Goal: Task Accomplishment & Management: Manage account settings

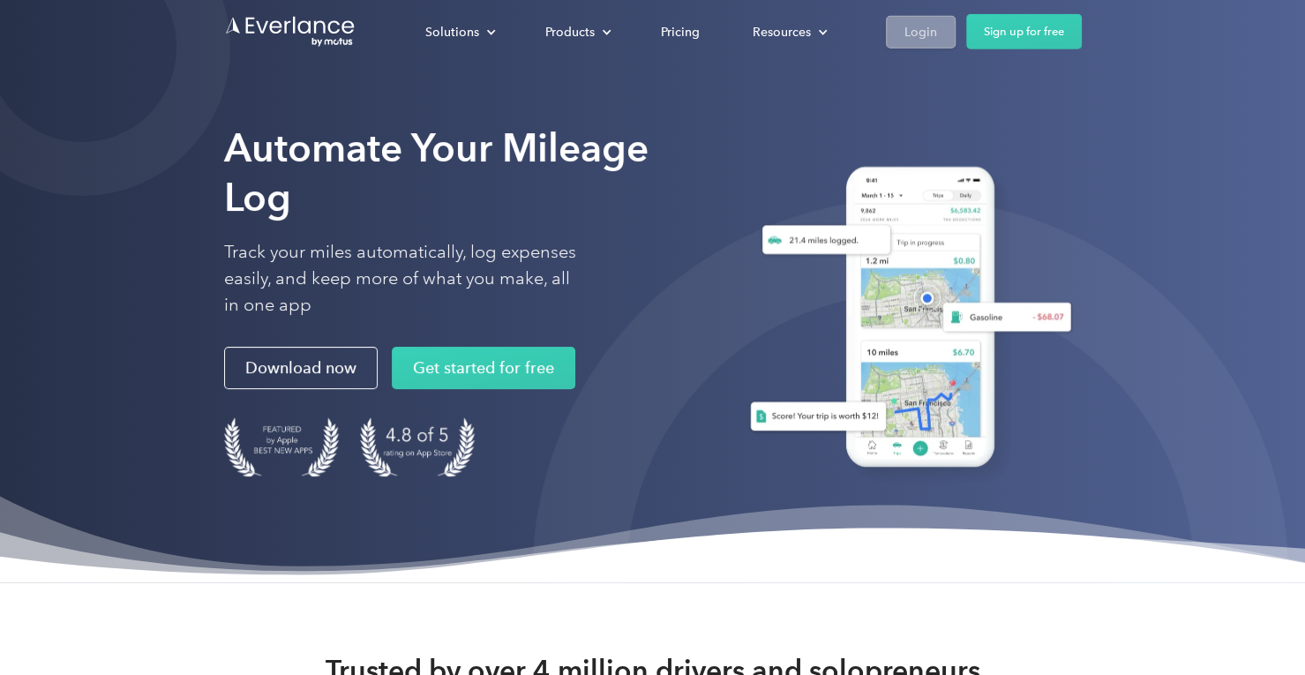
click at [911, 33] on div "Login" at bounding box center [920, 31] width 33 height 22
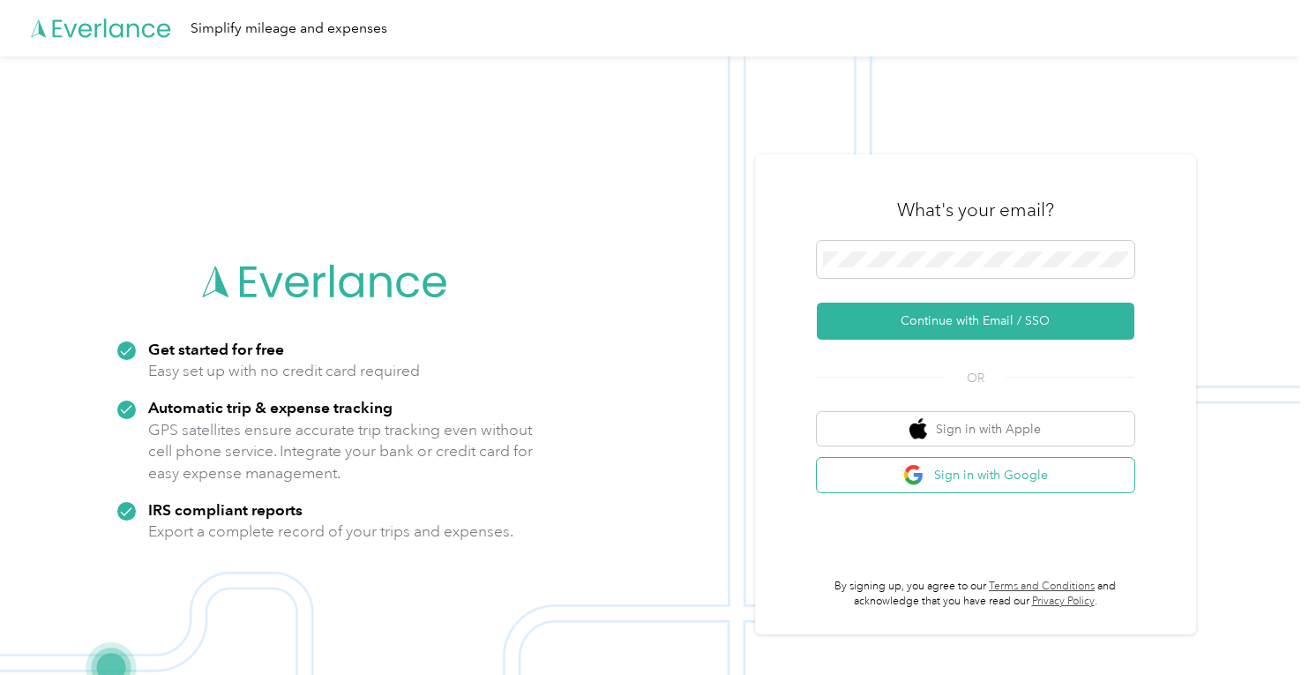
click at [926, 465] on img "button" at bounding box center [915, 475] width 22 height 22
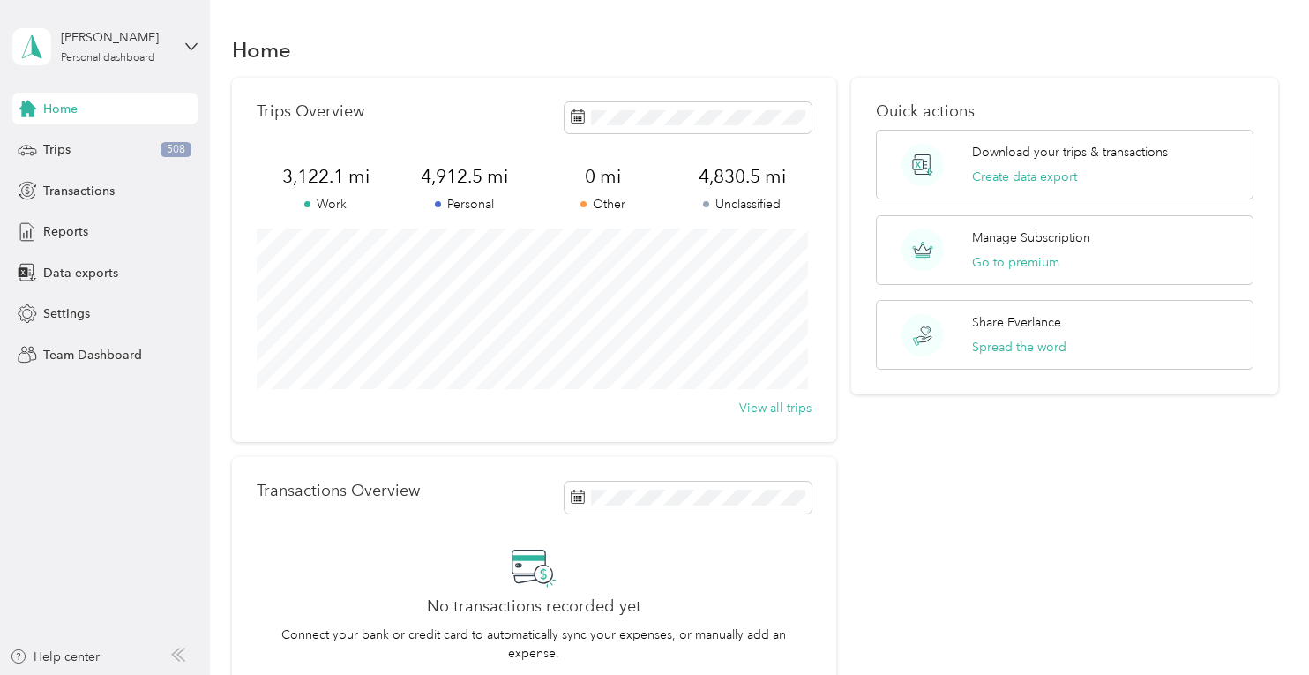
click at [65, 109] on span "Home" at bounding box center [60, 109] width 34 height 19
click at [64, 140] on span "Trips" at bounding box center [56, 149] width 27 height 19
